Goal: Find specific page/section: Find specific page/section

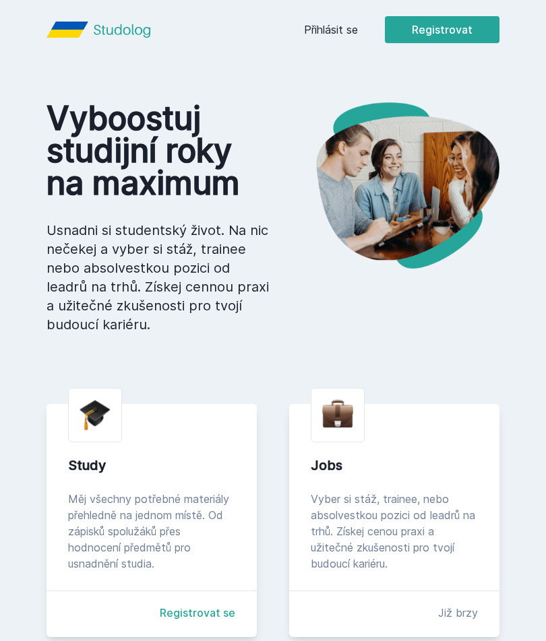
click at [353, 30] on link "Přihlásit se" at bounding box center [331, 30] width 54 height 16
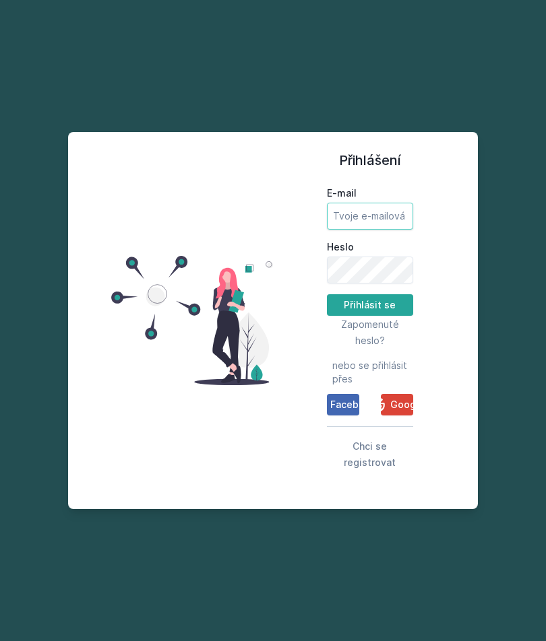
click at [387, 230] on input "E-mail" at bounding box center [370, 216] width 86 height 27
type input "[EMAIL_ADDRESS][DOMAIN_NAME]"
click at [369, 316] on button "Přihlásit se" at bounding box center [370, 305] width 86 height 22
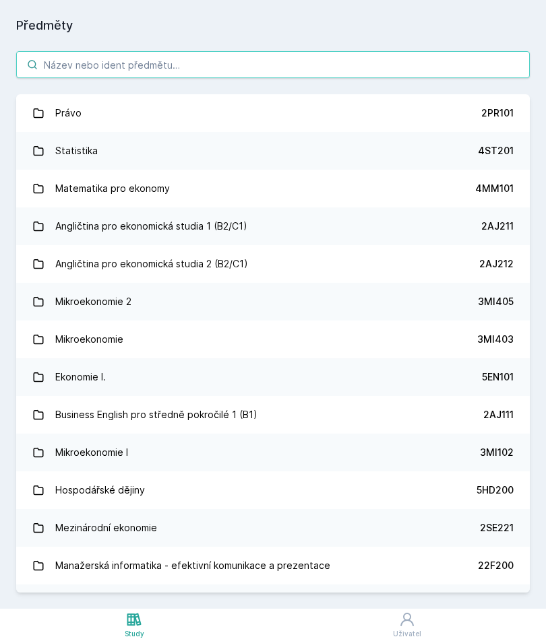
click at [442, 77] on input "search" at bounding box center [272, 64] width 513 height 27
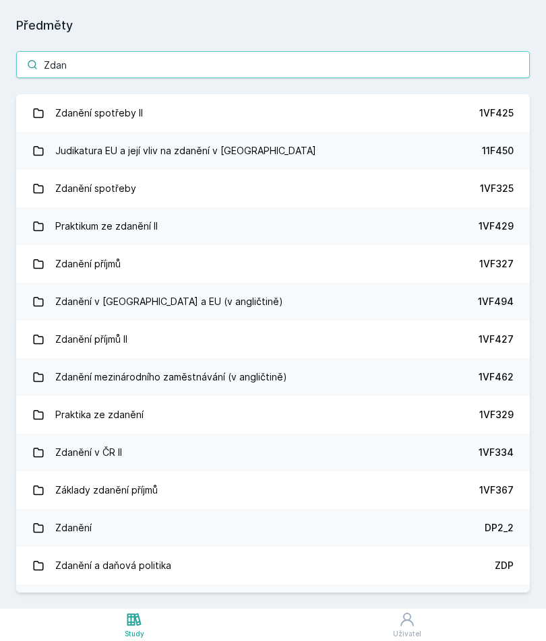
type input "Zdan"
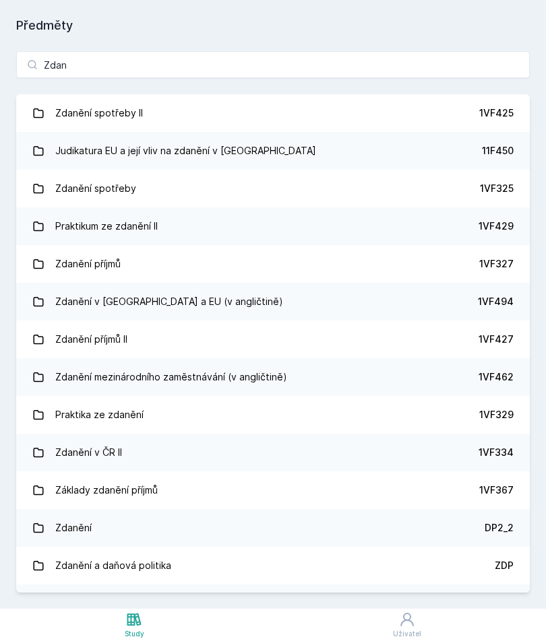
click at [457, 117] on link "Zdanění spotřeby II 1VF425" at bounding box center [272, 113] width 513 height 38
